Goal: Entertainment & Leisure: Consume media (video, audio)

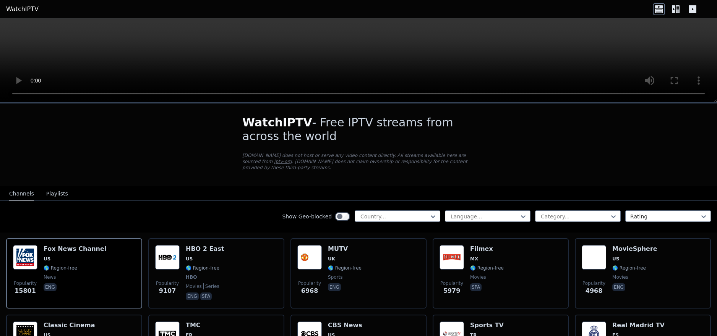
click at [676, 12] on icon at bounding box center [675, 9] width 12 height 12
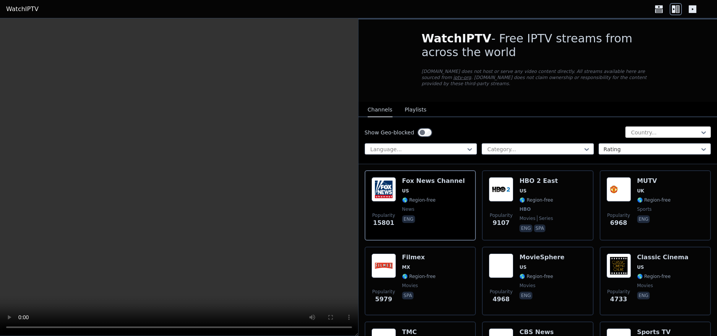
click at [634, 129] on div at bounding box center [665, 133] width 70 height 8
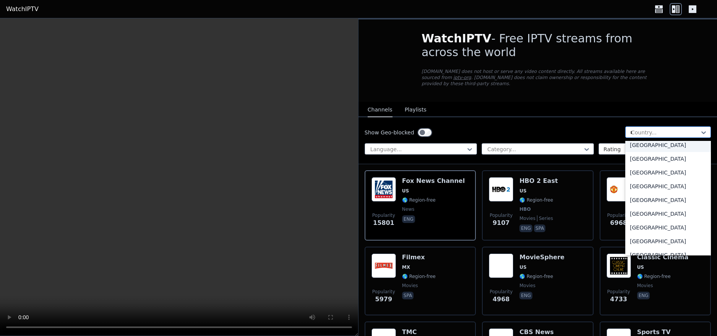
scroll to position [576, 0]
type input "**"
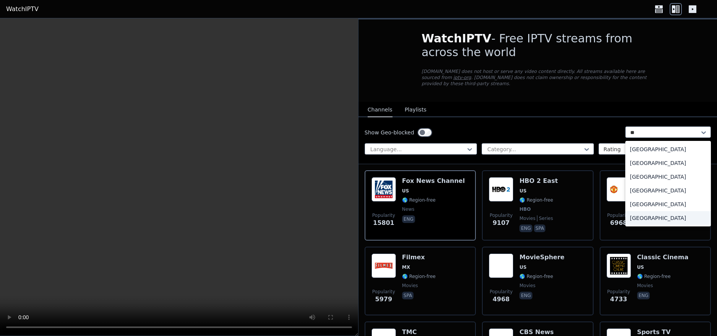
click at [634, 211] on div "[GEOGRAPHIC_DATA]" at bounding box center [668, 218] width 86 height 14
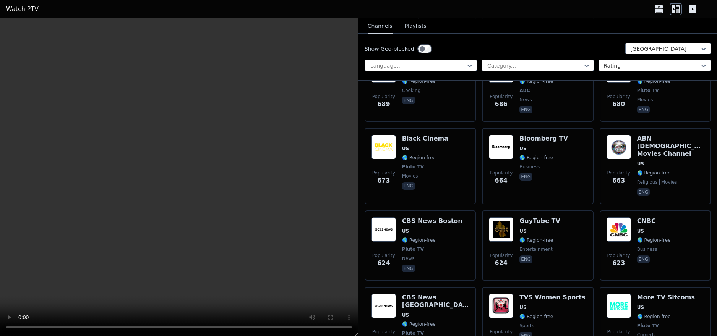
scroll to position [1261, 0]
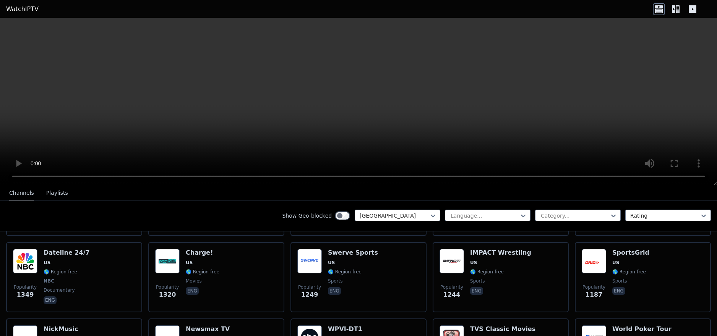
scroll to position [311, 0]
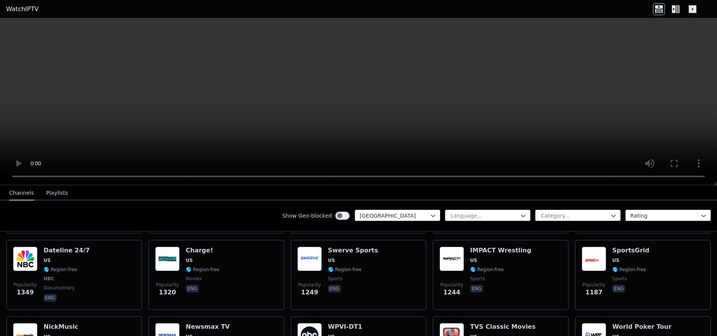
click at [50, 194] on button "Playlists" at bounding box center [57, 193] width 22 height 15
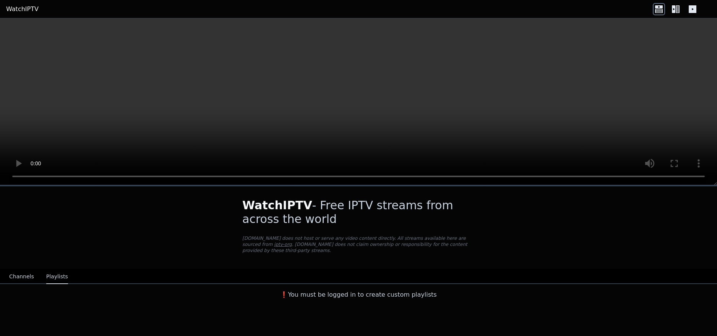
click at [24, 272] on button "Channels" at bounding box center [21, 277] width 25 height 15
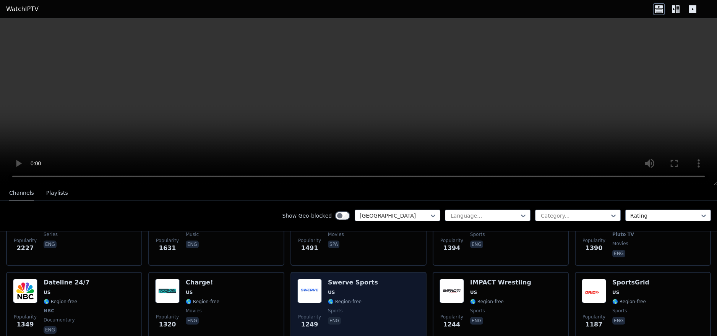
scroll to position [280, 0]
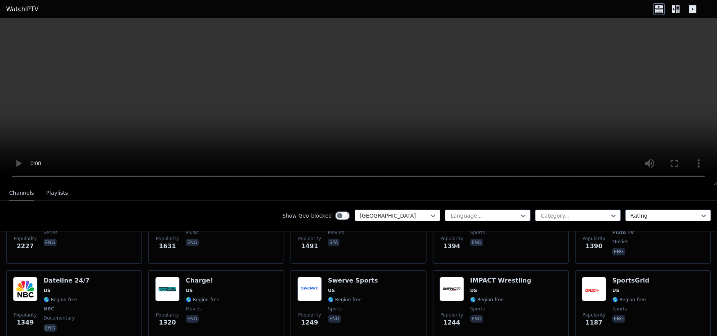
click at [677, 118] on video at bounding box center [358, 101] width 717 height 167
click at [673, 12] on icon at bounding box center [673, 9] width 3 height 8
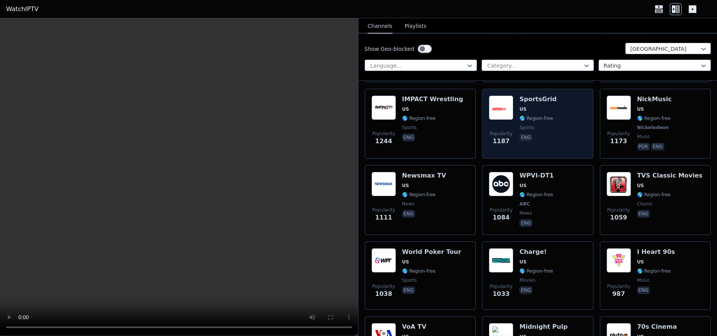
scroll to position [539, 0]
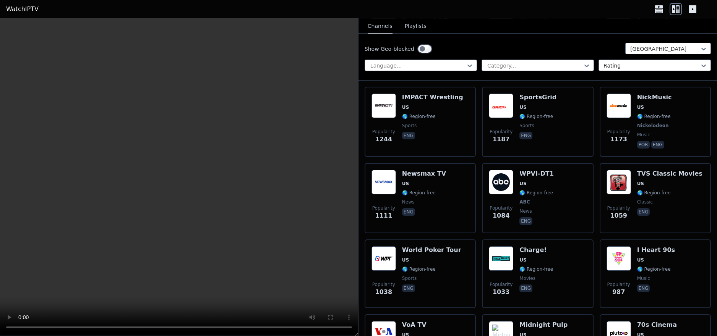
click at [170, 137] on video at bounding box center [179, 177] width 358 height 318
click at [174, 140] on video at bounding box center [179, 177] width 358 height 318
click at [214, 142] on video at bounding box center [179, 177] width 358 height 318
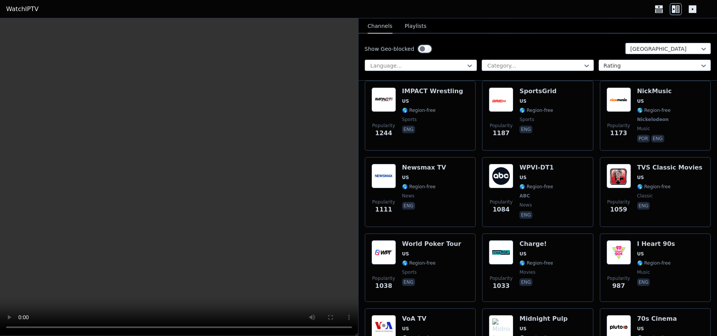
scroll to position [547, 0]
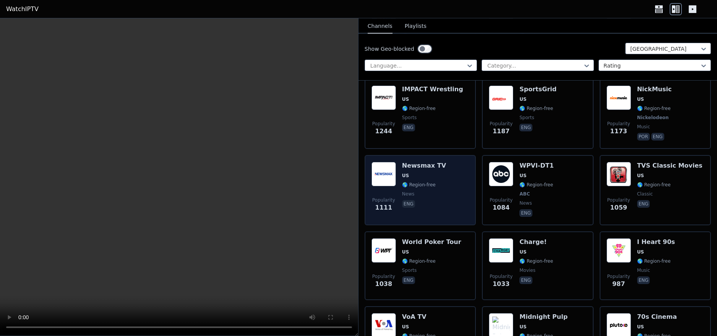
click at [428, 162] on h6 "Newsmax TV" at bounding box center [424, 166] width 44 height 8
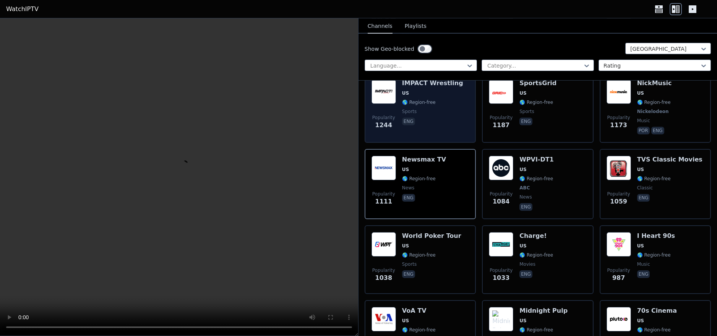
scroll to position [555, 0]
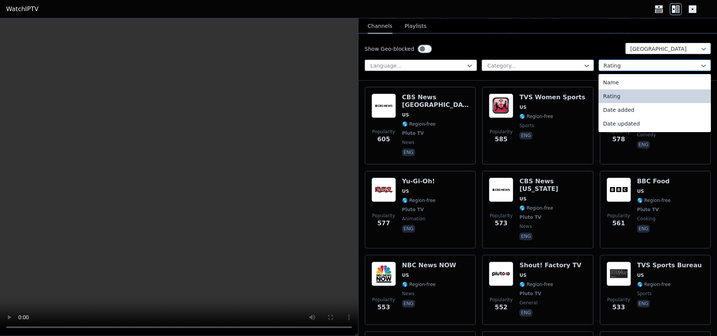
click at [606, 66] on div at bounding box center [651, 66] width 96 height 8
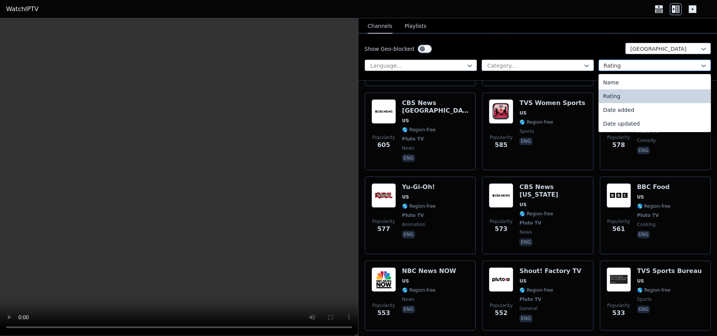
scroll to position [1451, 0]
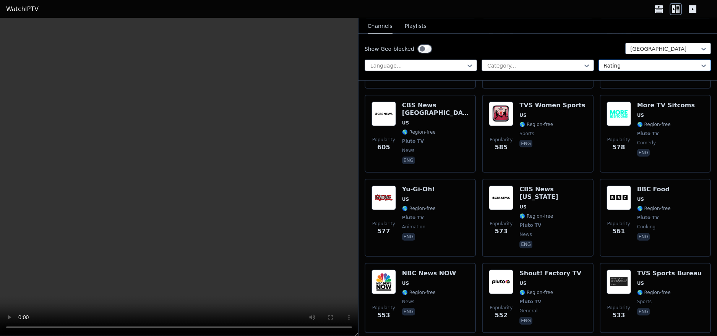
click at [606, 66] on div at bounding box center [651, 66] width 96 height 8
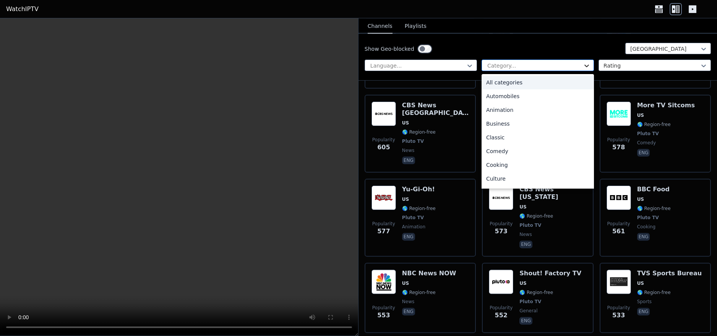
click at [585, 65] on icon at bounding box center [587, 66] width 8 height 8
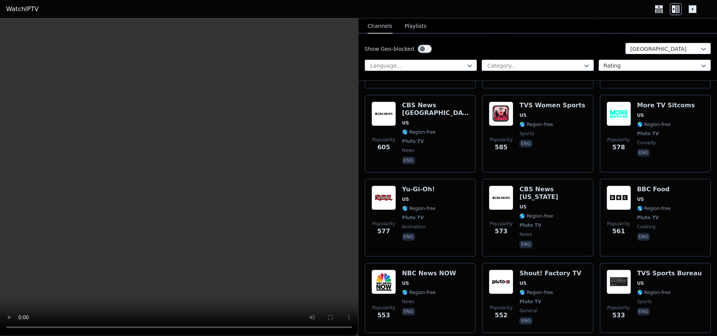
click at [544, 46] on div "Show Geo-blocked United States" at bounding box center [538, 49] width 346 height 12
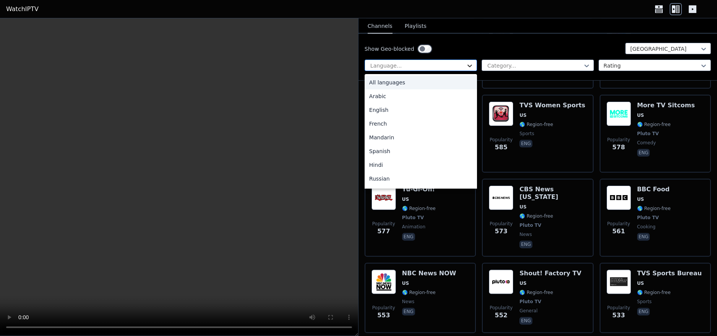
click at [470, 65] on icon at bounding box center [470, 66] width 8 height 8
click at [436, 110] on div "English" at bounding box center [421, 110] width 112 height 14
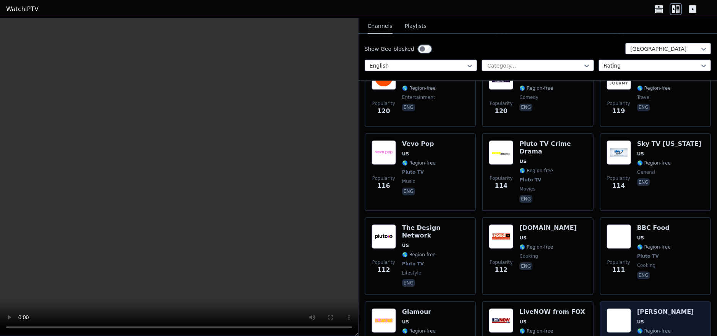
scroll to position [4887, 0]
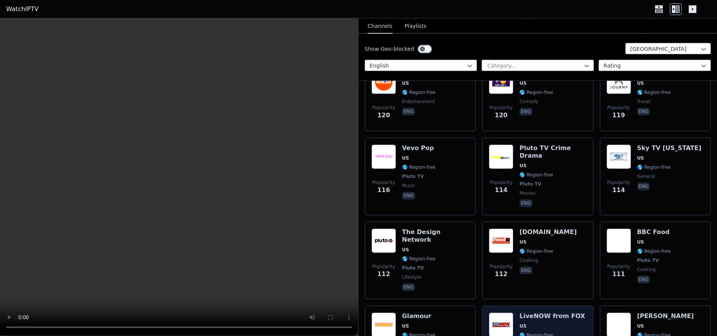
click at [549, 323] on span "US" at bounding box center [552, 326] width 66 height 6
click at [416, 25] on button "Playlists" at bounding box center [416, 26] width 22 height 15
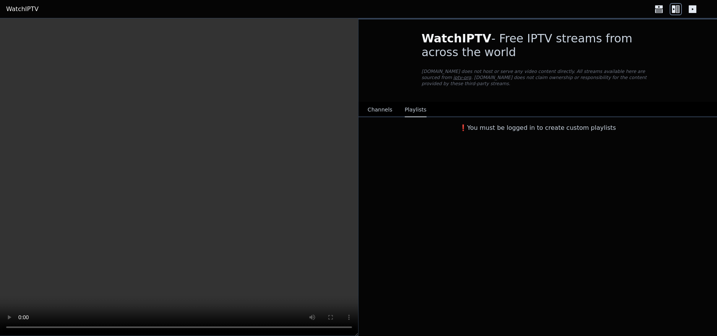
click at [377, 104] on button "Channels" at bounding box center [380, 110] width 25 height 15
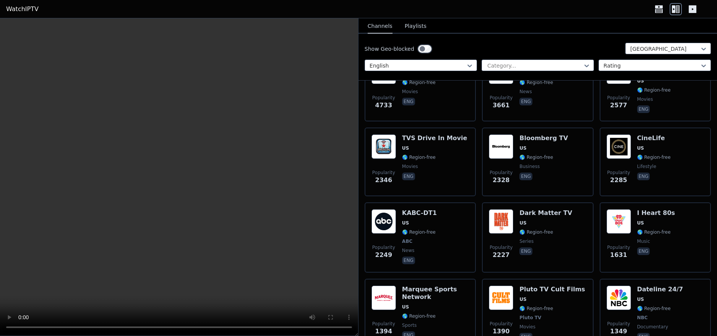
scroll to position [196, 0]
